Goal: Transaction & Acquisition: Subscribe to service/newsletter

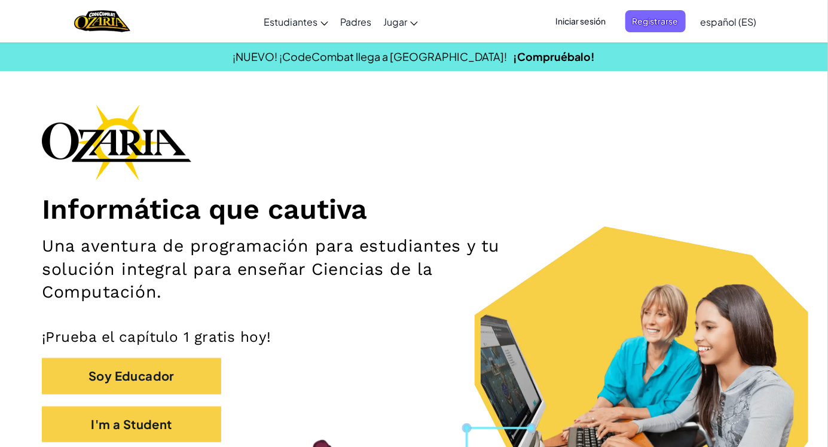
click at [580, 21] on span "Iniciar sesión" at bounding box center [581, 21] width 65 height 22
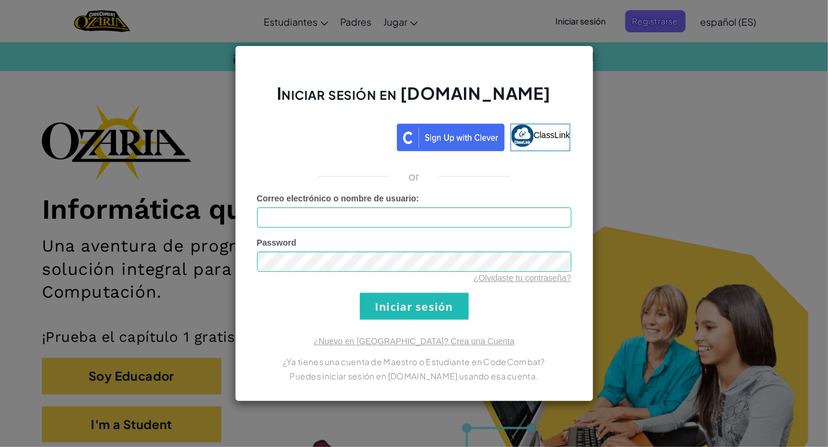
click at [660, 110] on div "Iniciar sesión en [DOMAIN_NAME] ClassLink or Error desconocido. Correo electrón…" at bounding box center [414, 223] width 828 height 447
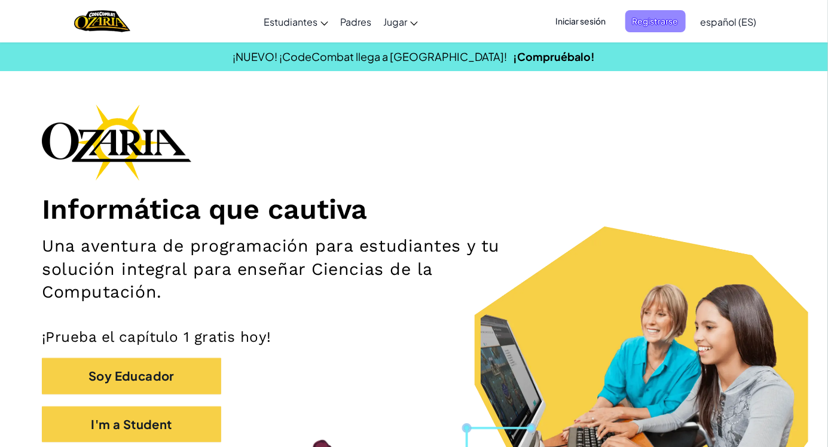
click at [647, 26] on span "Registrarse" at bounding box center [656, 21] width 60 height 22
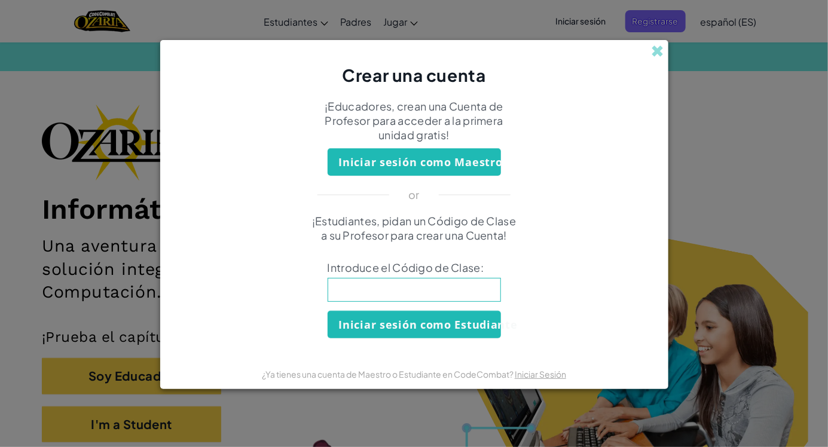
click at [713, 72] on div "Crear una cuenta ¡Educadores, crean una Cuenta de Profesor para acceder a la pr…" at bounding box center [414, 223] width 828 height 447
click at [660, 48] on span at bounding box center [658, 51] width 13 height 13
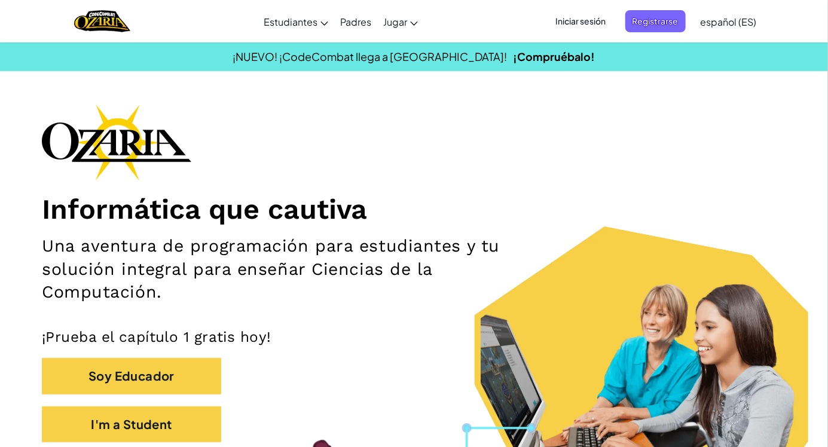
click at [583, 22] on span "Iniciar sesión" at bounding box center [581, 21] width 65 height 22
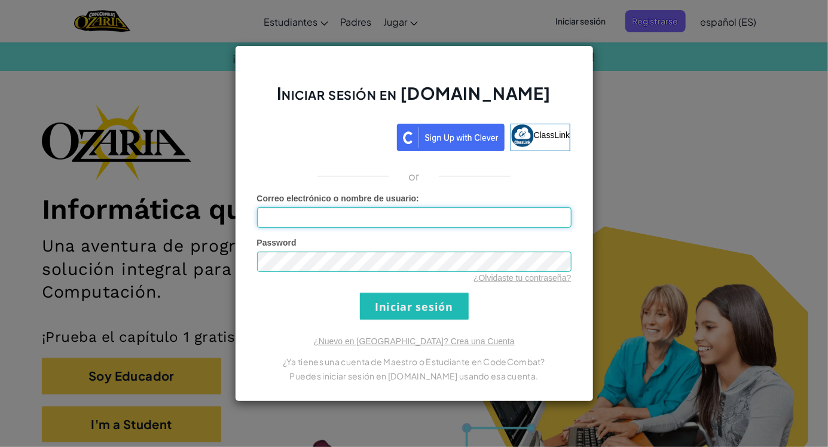
click at [407, 222] on input "Correo electrónico o nombre de usuario :" at bounding box center [414, 218] width 315 height 20
click at [394, 215] on input "Correo electrónico o nombre de usuario :" at bounding box center [414, 218] width 315 height 20
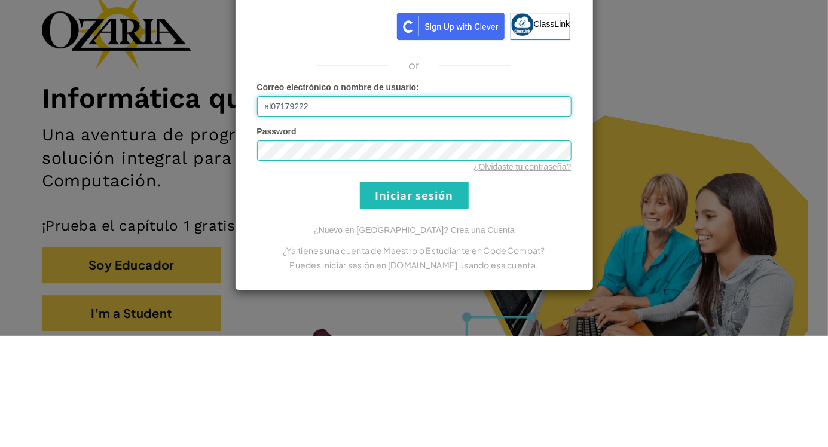
type input "[EMAIL_ADDRESS][DOMAIN_NAME]"
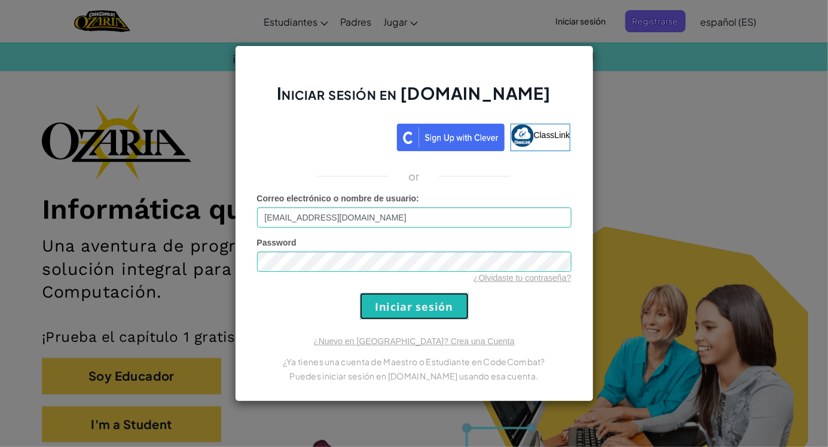
click at [440, 306] on input "Iniciar sesión" at bounding box center [414, 306] width 109 height 27
